Goal: Task Accomplishment & Management: Use online tool/utility

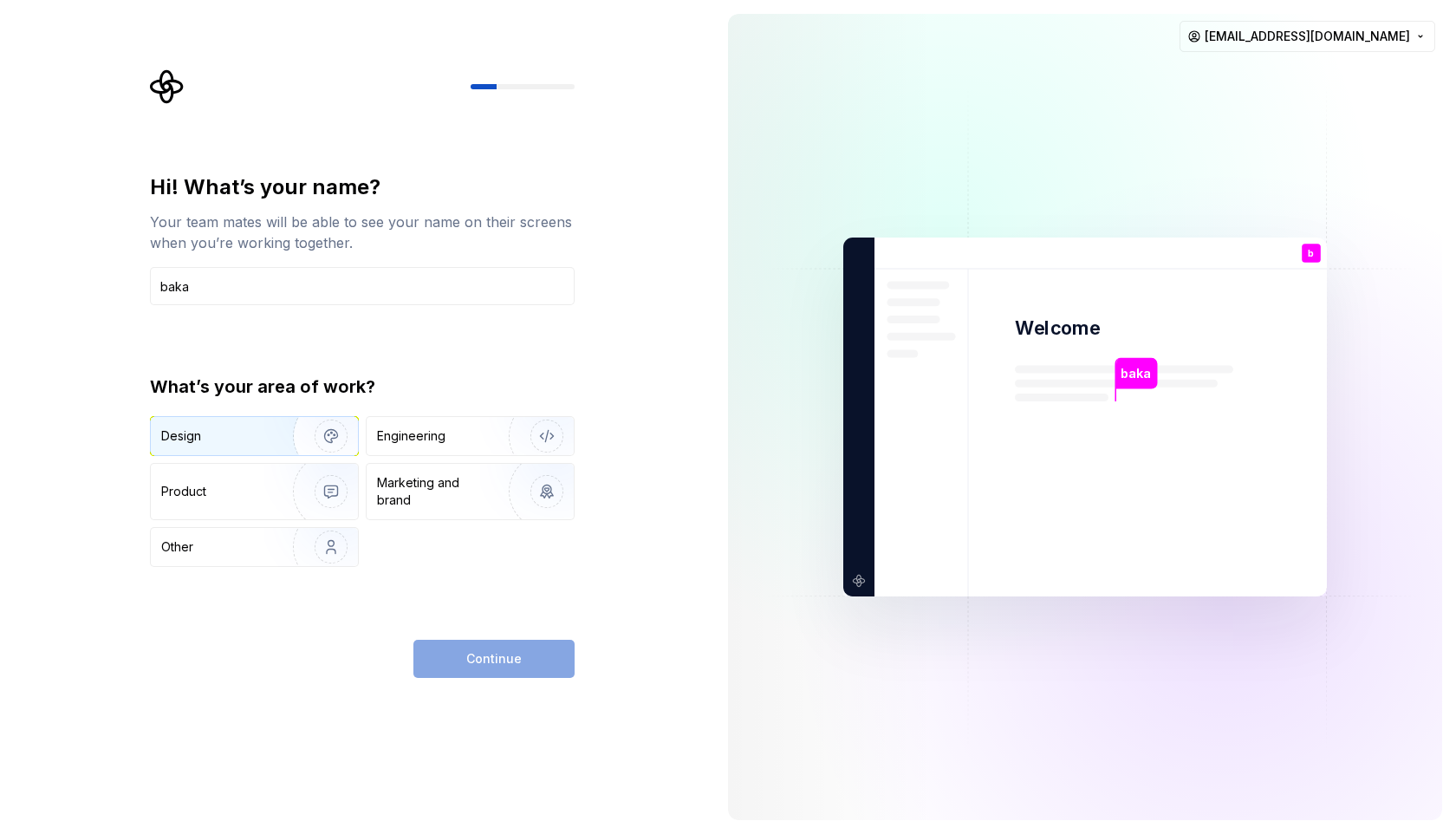
type input "baka"
click at [253, 450] on div "Design" at bounding box center [254, 436] width 207 height 38
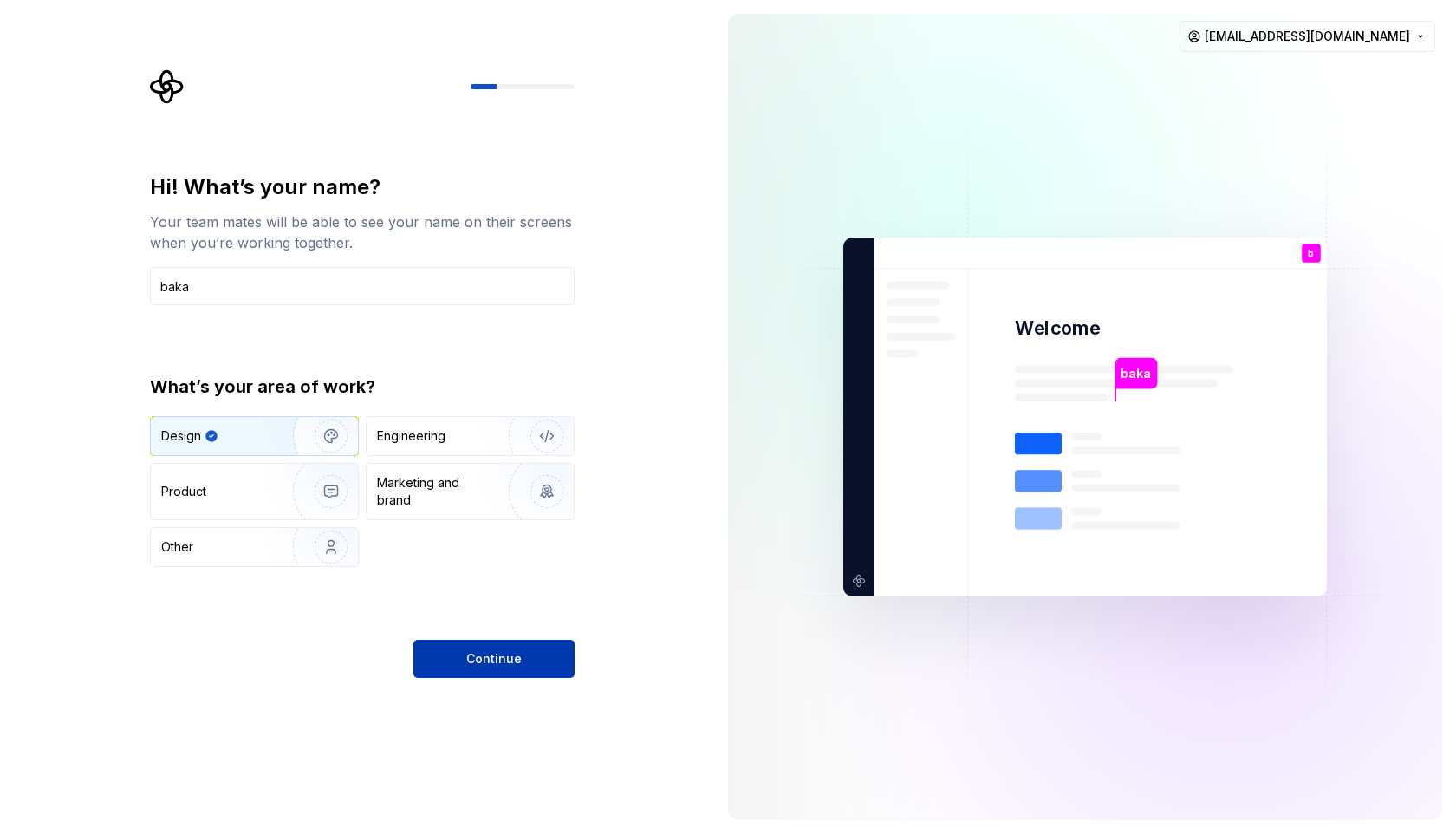
click at [498, 647] on button "Continue" at bounding box center [494, 659] width 162 height 38
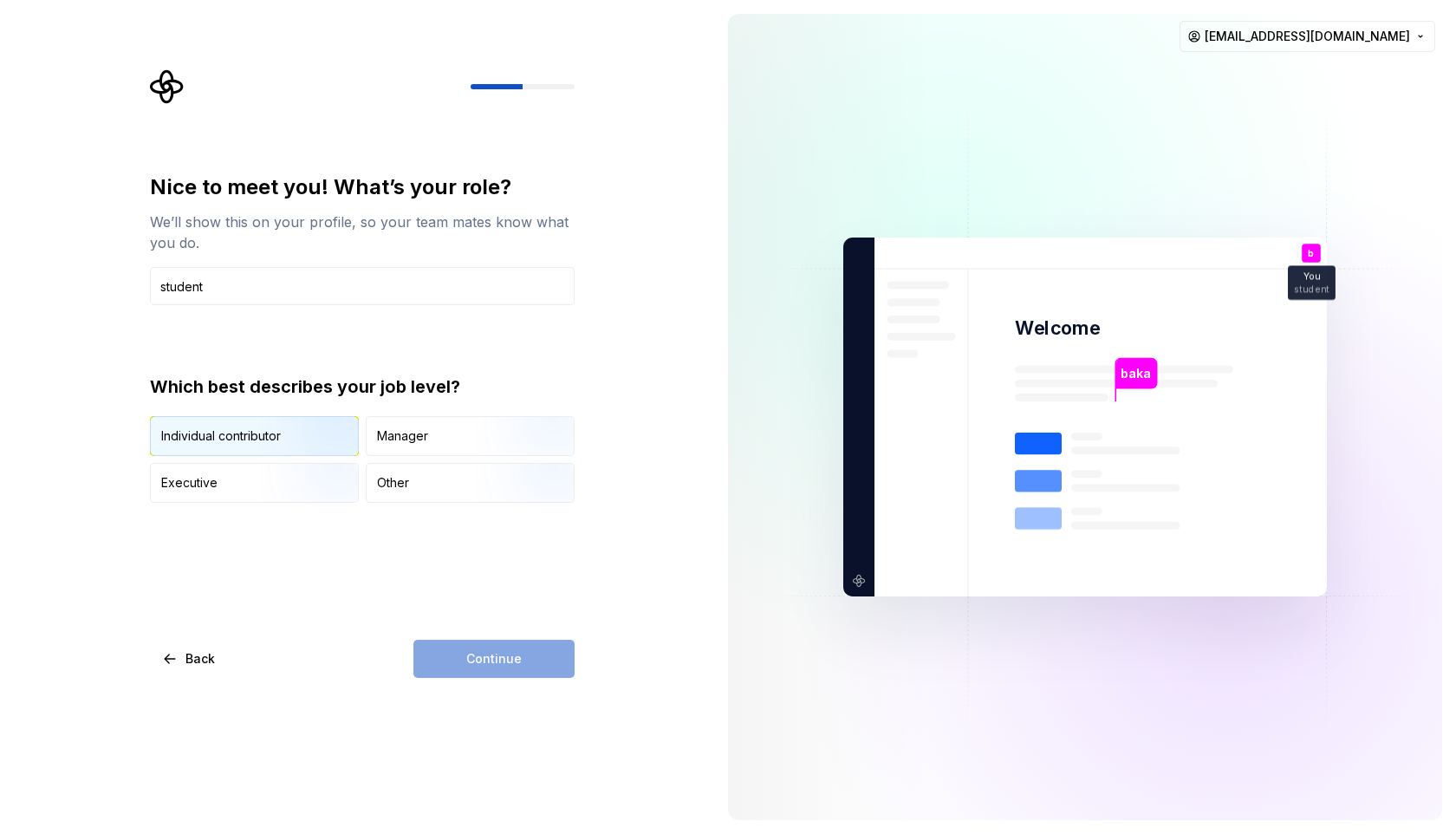
type input "student"
click at [303, 442] on img "button" at bounding box center [317, 457] width 111 height 116
click at [470, 660] on span "Continue" at bounding box center [494, 659] width 56 height 18
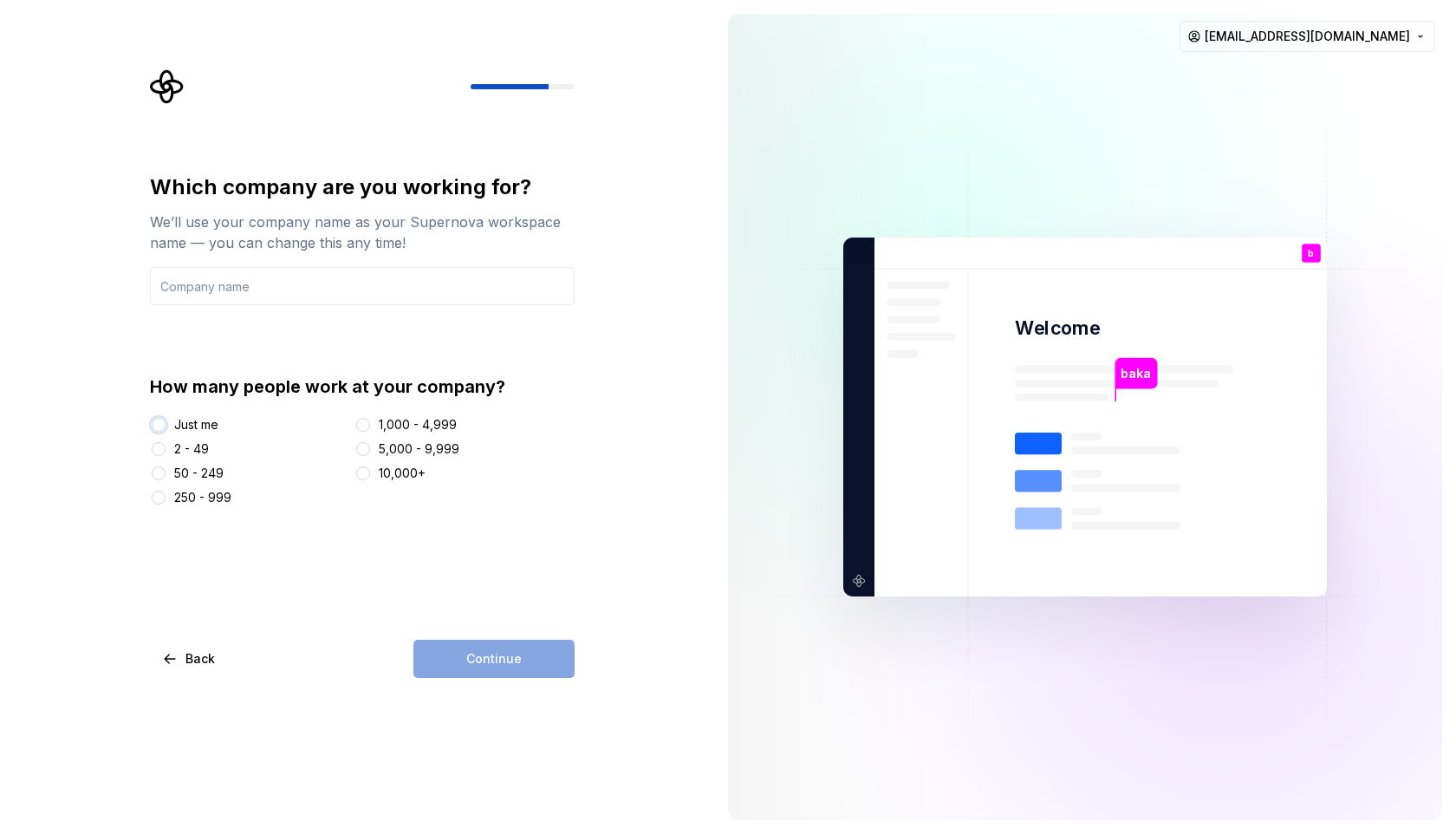
click at [156, 420] on button "Just me" at bounding box center [159, 425] width 14 height 14
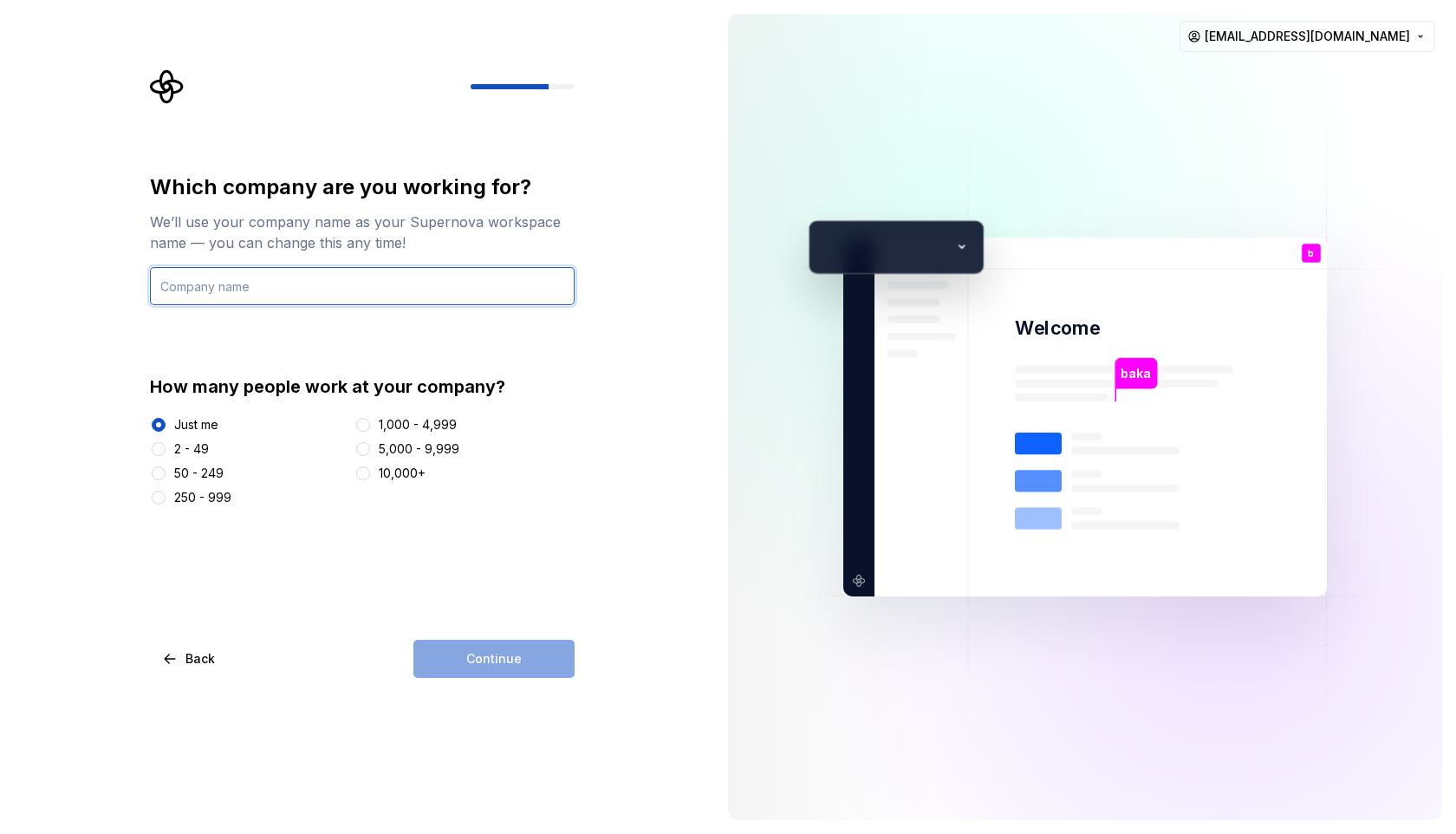
click at [204, 279] on input "text" at bounding box center [362, 285] width 425 height 38
type input "baka"
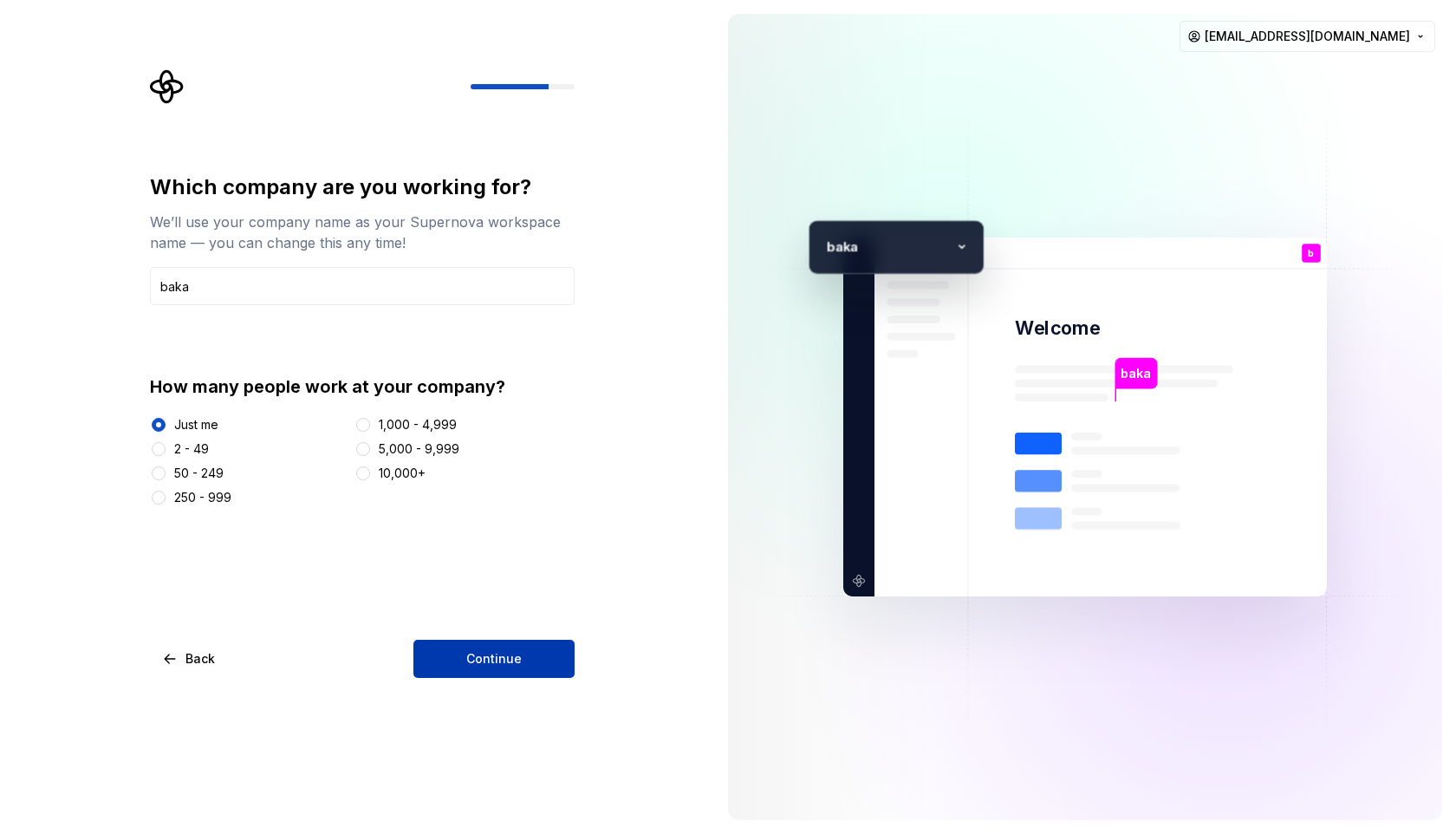
click at [511, 658] on span "Continue" at bounding box center [494, 659] width 56 height 18
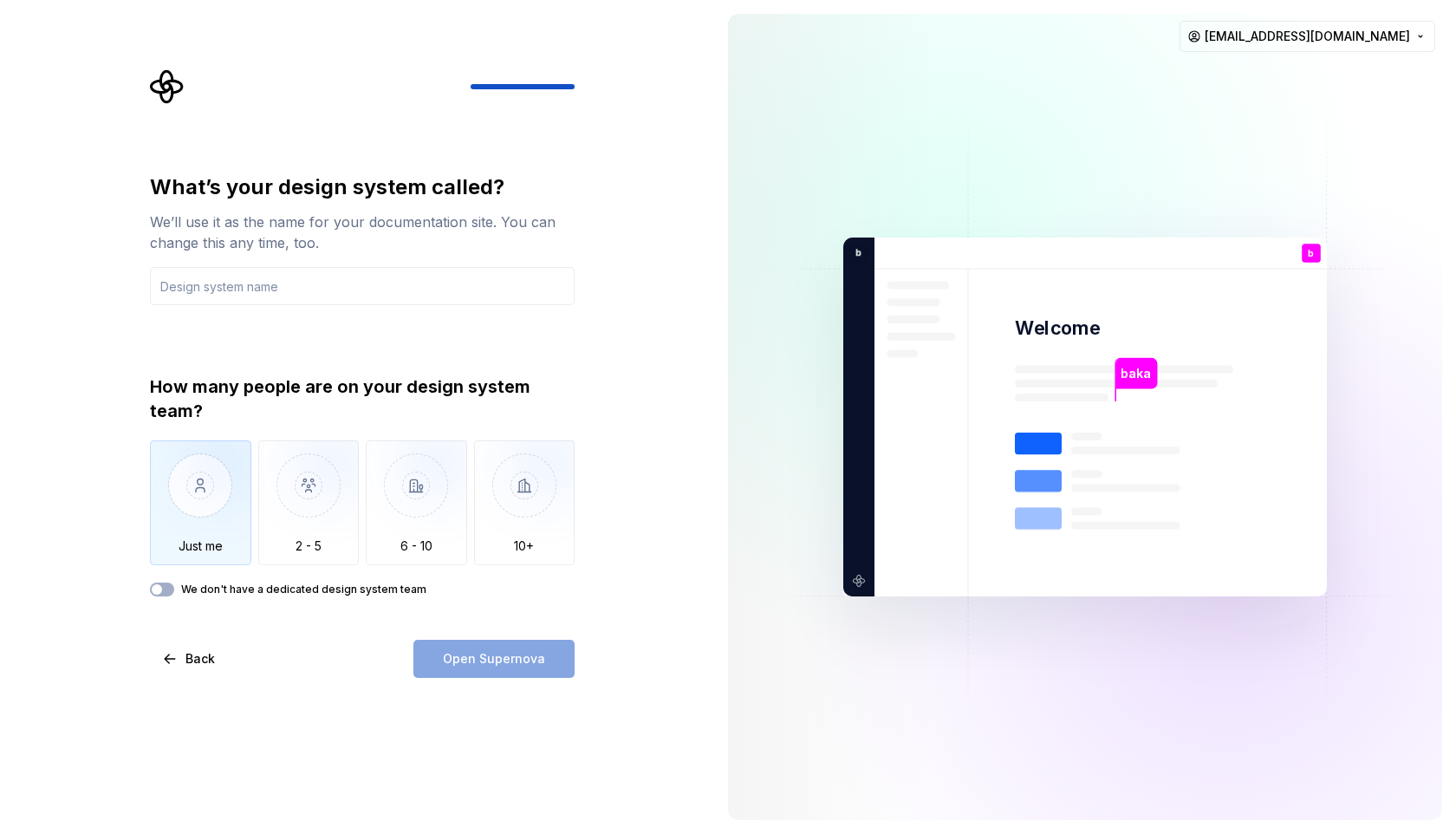
click at [190, 494] on img "button" at bounding box center [201, 498] width 101 height 116
click at [220, 287] on input "text" at bounding box center [362, 285] width 425 height 38
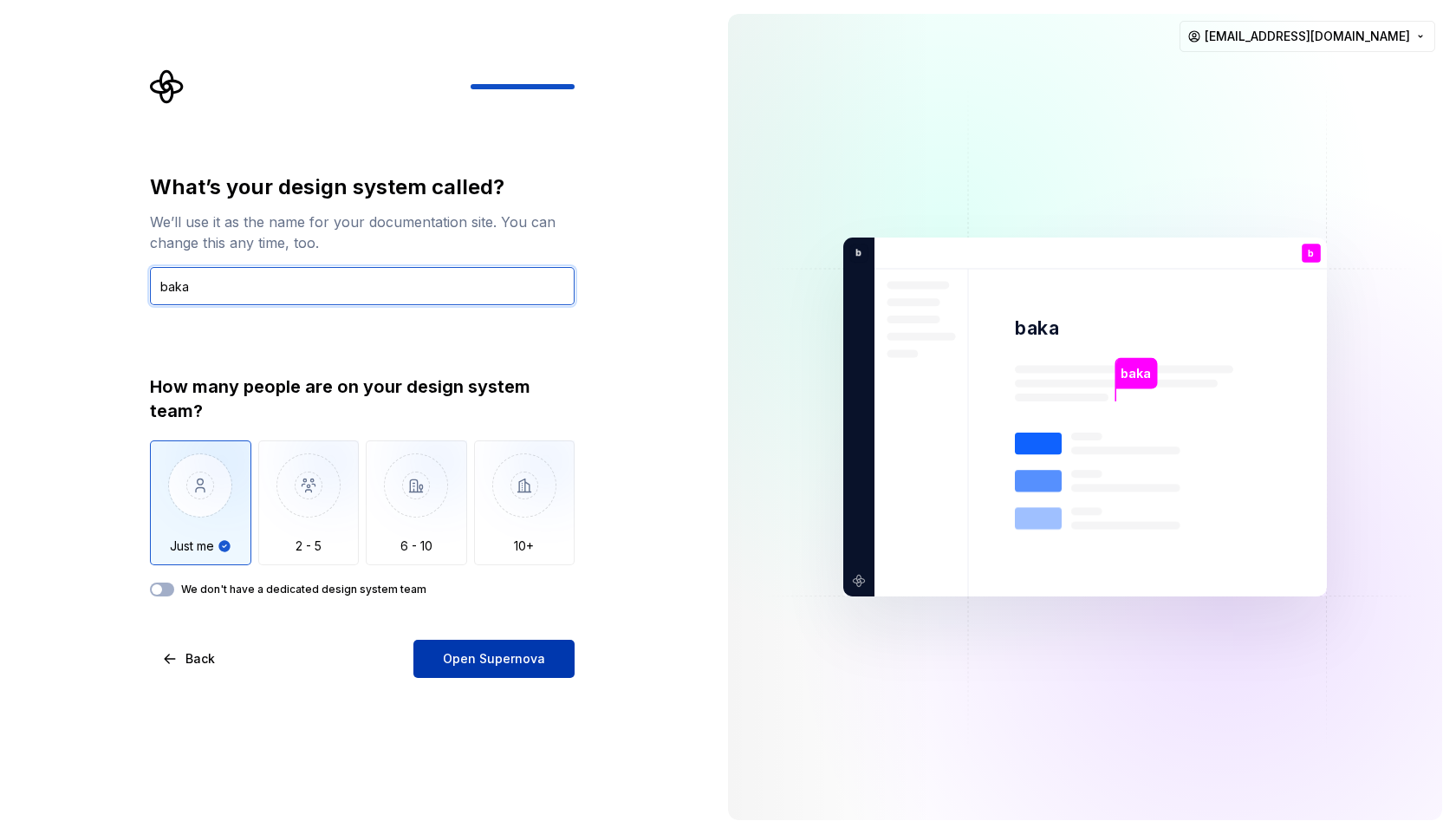
type input "baka"
click at [477, 663] on span "Open Supernova" at bounding box center [494, 659] width 102 height 18
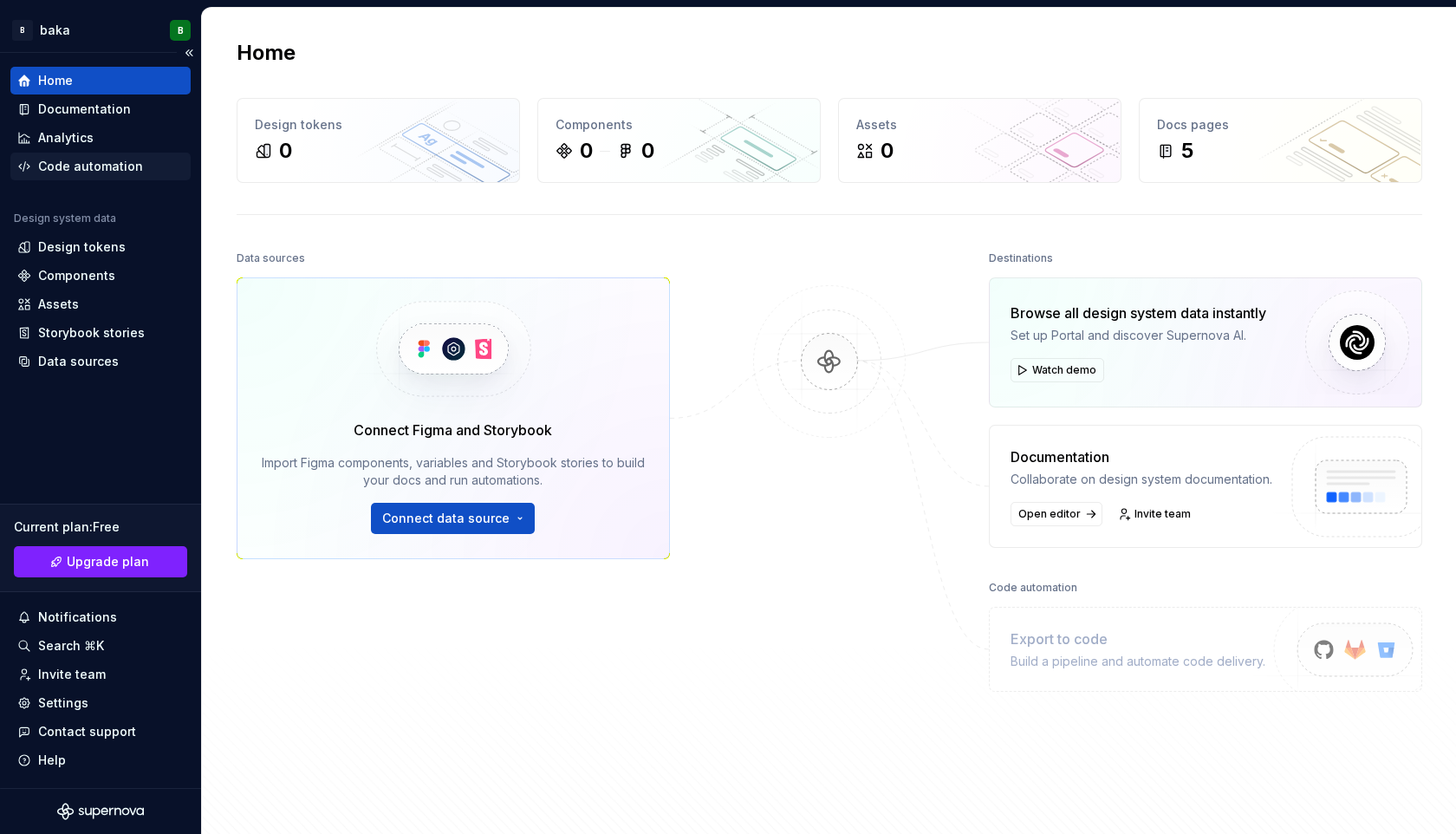
click at [108, 158] on div "Code automation" at bounding box center [91, 167] width 105 height 18
